Goal: Navigation & Orientation: Find specific page/section

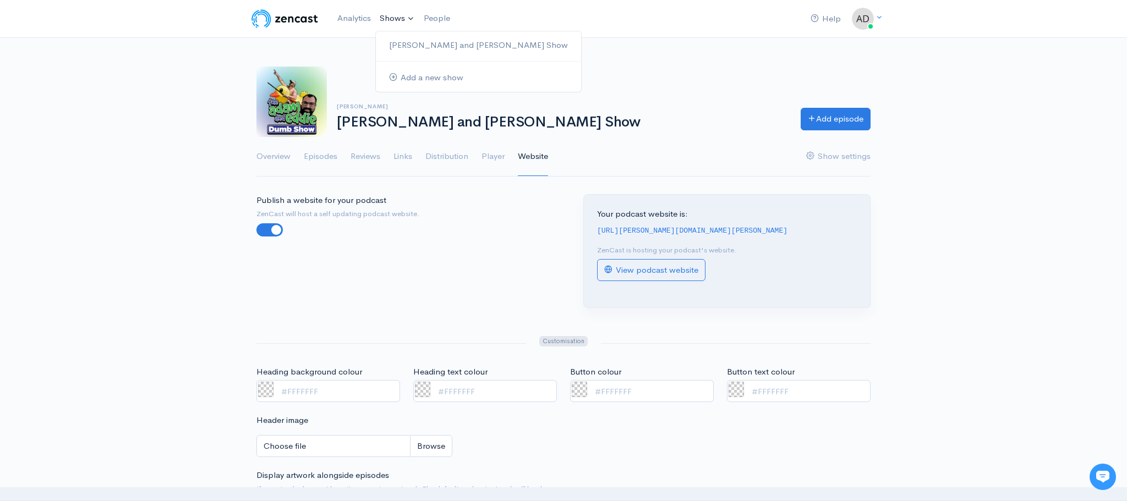
click at [394, 18] on link "Shows" at bounding box center [397, 19] width 44 height 24
click at [318, 157] on link "Episodes" at bounding box center [321, 157] width 34 height 40
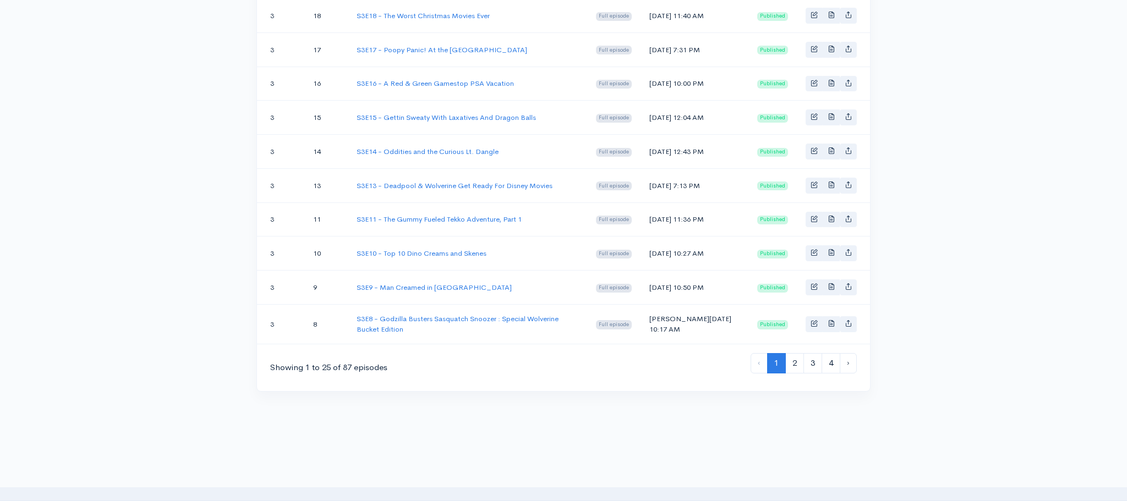
scroll to position [890, 0]
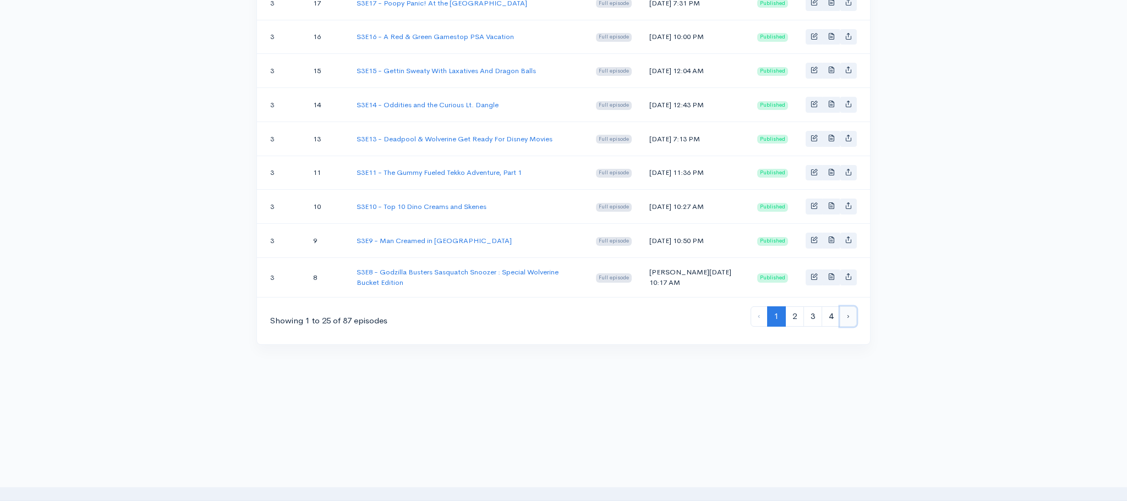
click at [847, 316] on link "›" at bounding box center [848, 316] width 17 height 20
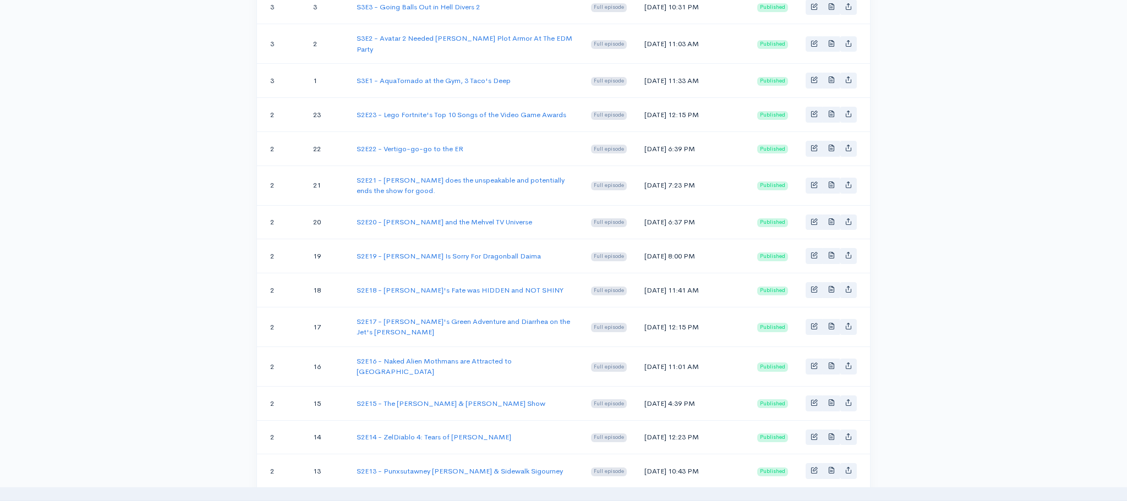
scroll to position [890, 0]
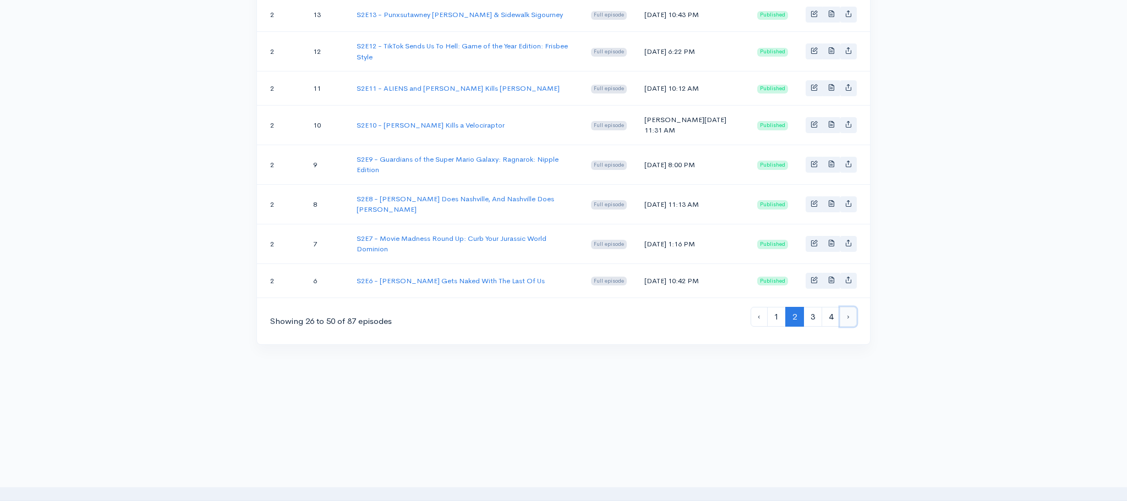
click at [852, 321] on link "›" at bounding box center [848, 317] width 17 height 20
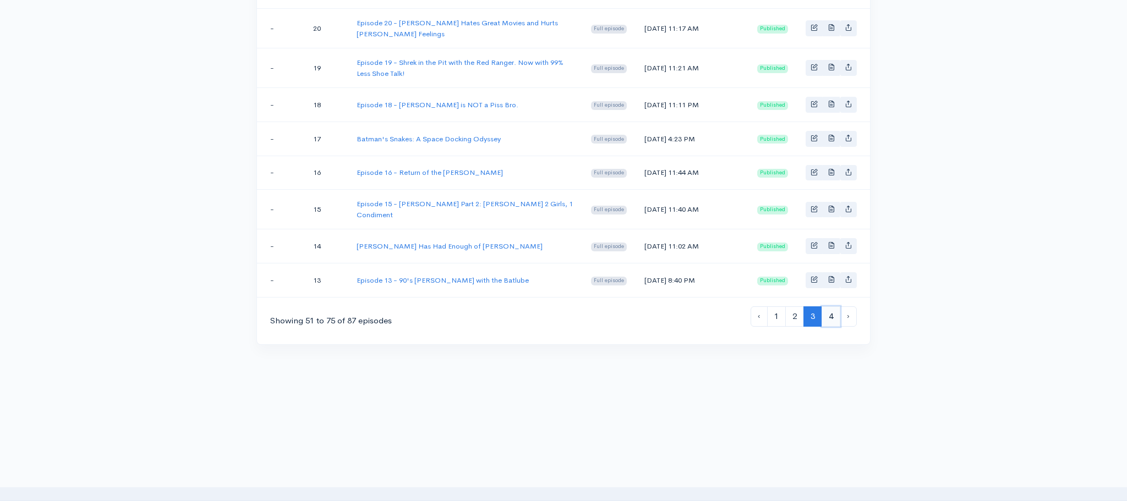
click at [831, 323] on link "4" at bounding box center [830, 316] width 19 height 20
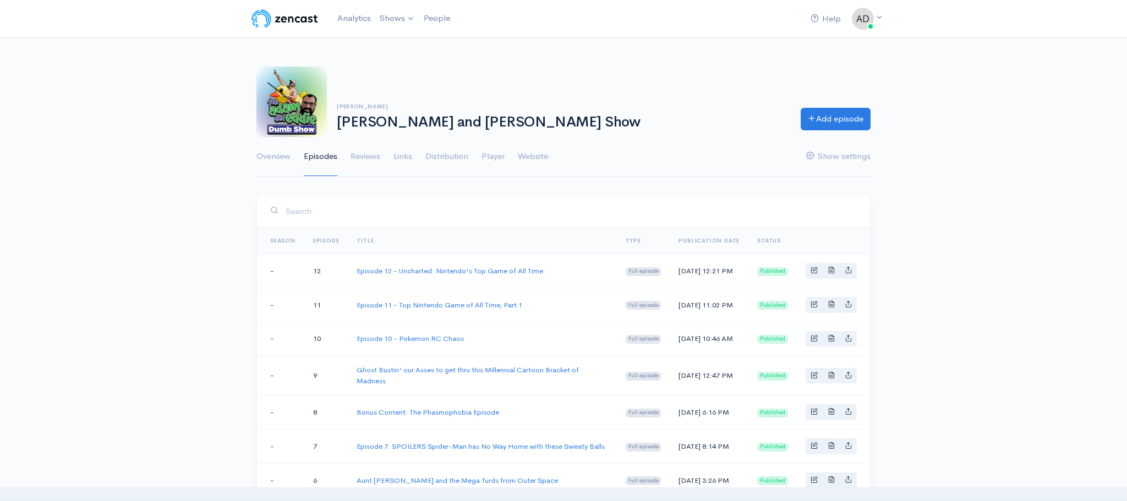
scroll to position [409, 0]
